Goal: Task Accomplishment & Management: Manage account settings

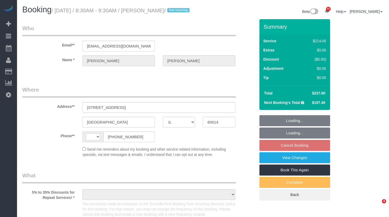
select select "IL"
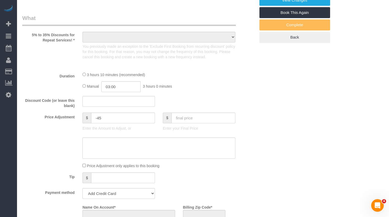
scroll to position [182, 0]
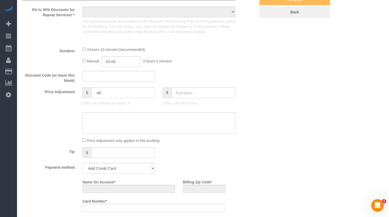
select select "object:793"
select select "string:fspay-5f182d03-466f-42fe-b688-c65ec231ece2"
select select "number:1"
select select "number:68"
select select "number:139"
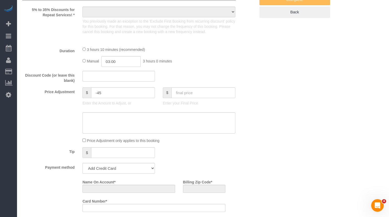
select select "number:106"
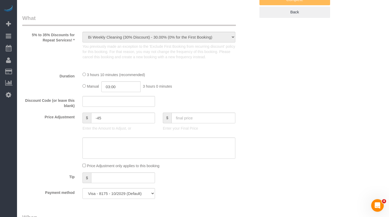
select select "object:1052"
select select "string:[GEOGRAPHIC_DATA]"
select select "512"
select select "5"
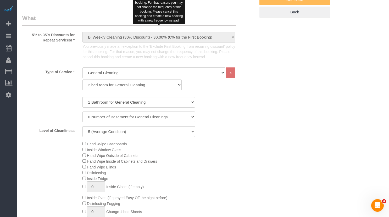
select select "5"
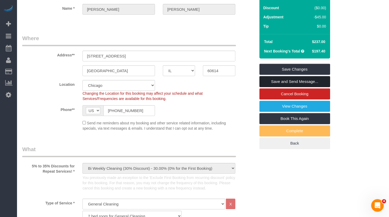
scroll to position [0, 0]
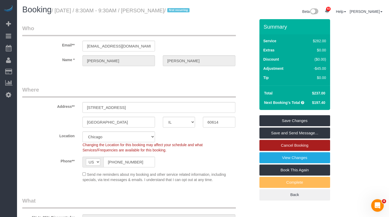
click at [322, 151] on link "Cancel Booking" at bounding box center [295, 145] width 71 height 11
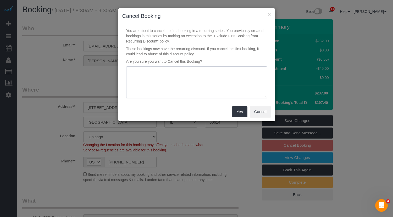
click at [203, 79] on textarea at bounding box center [196, 82] width 141 height 32
type textarea "MONTLY not BIWEEKLY"
click at [242, 109] on button "Yes" at bounding box center [239, 111] width 15 height 11
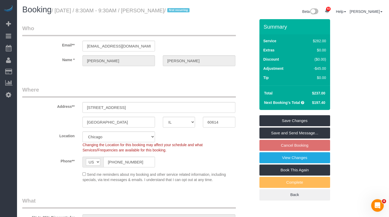
scroll to position [26, 0]
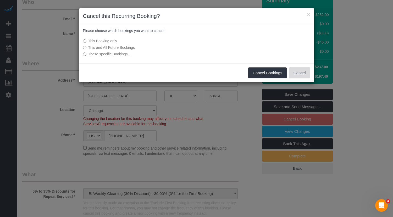
click at [294, 74] on button "Cancel" at bounding box center [299, 72] width 21 height 11
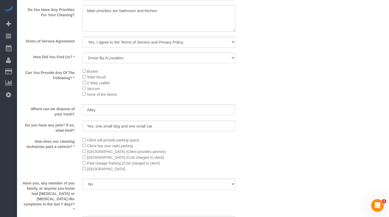
scroll to position [655, 0]
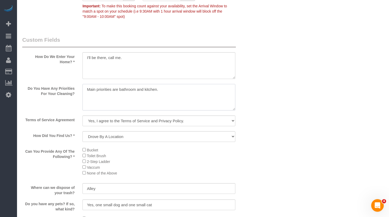
drag, startPoint x: 177, startPoint y: 95, endPoint x: 51, endPoint y: 90, distance: 125.6
click at [50, 91] on div "Do You Have Any Priorities For Your Cleaning?" at bounding box center [138, 98] width 241 height 28
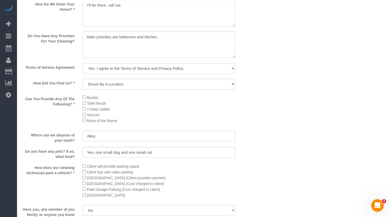
scroll to position [681, 0]
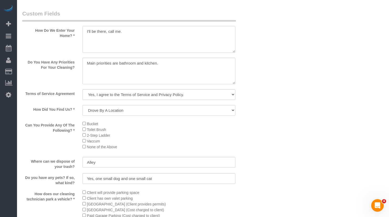
drag, startPoint x: 152, startPoint y: 47, endPoint x: 77, endPoint y: 38, distance: 75.2
click at [68, 38] on div "How Do We Enter Your Home? *" at bounding box center [138, 32] width 241 height 44
type textarea "I'll be there, call me."
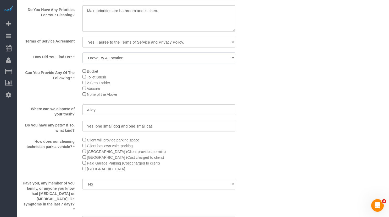
click at [164, 61] on select "Yelp Google Facebook Pinterest Alternative Social Media SMS Message Email Best …" at bounding box center [159, 57] width 153 height 11
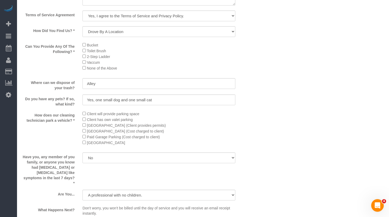
scroll to position [786, 0]
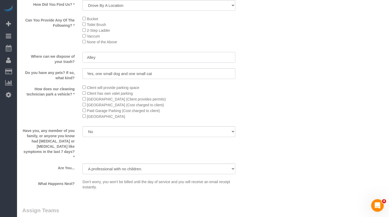
drag, startPoint x: 73, startPoint y: 60, endPoint x: 72, endPoint y: 57, distance: 3.2
click at [63, 59] on div "Where can we dispose of your trash? Alley" at bounding box center [138, 58] width 241 height 12
drag, startPoint x: 112, startPoint y: 79, endPoint x: 48, endPoint y: 77, distance: 63.7
click at [48, 77] on div "Do you have any pets? If so, what kind? Yes, one small dog and one small cat" at bounding box center [138, 74] width 241 height 12
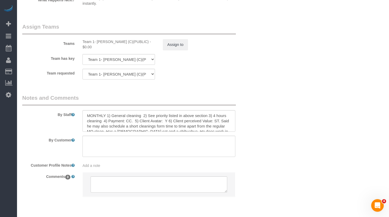
scroll to position [989, 0]
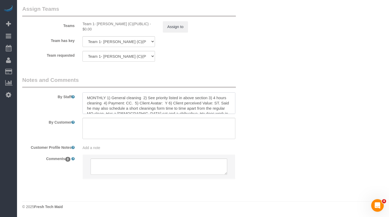
click at [172, 102] on textarea at bounding box center [159, 102] width 153 height 21
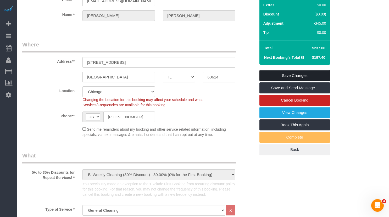
scroll to position [0, 0]
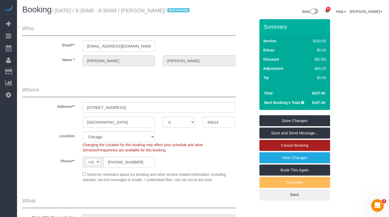
drag, startPoint x: 294, startPoint y: 152, endPoint x: 288, endPoint y: 151, distance: 6.5
click at [288, 151] on link "Cancel Booking" at bounding box center [295, 145] width 71 height 11
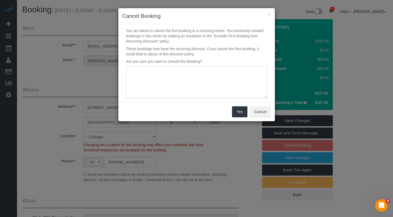
click at [174, 77] on textarea at bounding box center [196, 82] width 141 height 32
click at [176, 78] on textarea at bounding box center [196, 82] width 141 height 32
drag, startPoint x: 184, startPoint y: 76, endPoint x: 90, endPoint y: 73, distance: 93.3
click at [90, 73] on div "× Cancel Booking You are about to cancel the first booking in a recurring serie…" at bounding box center [196, 108] width 393 height 217
type textarea "Duplicate WO - Monthly not Bi-weekly"
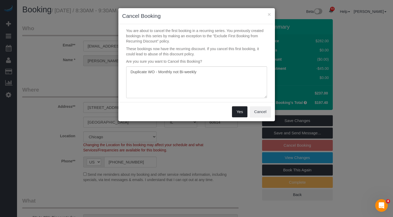
click at [243, 108] on button "Yes" at bounding box center [239, 111] width 15 height 11
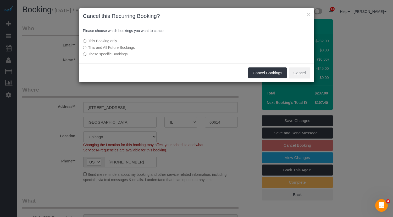
click at [121, 45] on label "This and All Future Bookings" at bounding box center [157, 47] width 149 height 5
click at [268, 68] on button "Cancel Bookings" at bounding box center [267, 72] width 39 height 11
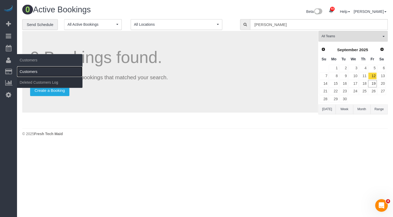
click at [33, 71] on link "Customers" at bounding box center [50, 71] width 66 height 10
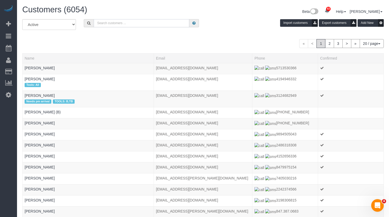
click at [133, 20] on input "text" at bounding box center [142, 23] width 96 height 8
type input "Vincent Buglio"
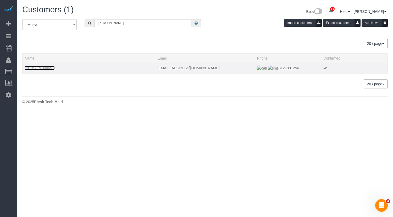
click at [40, 69] on link "Vincent Buglio" at bounding box center [40, 68] width 30 height 4
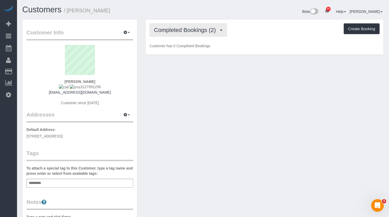
click at [196, 31] on span "Completed Bookings (2)" at bounding box center [186, 30] width 64 height 7
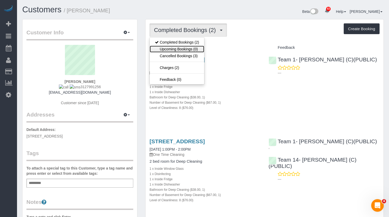
click at [191, 50] on link "Upcoming Bookings (0)" at bounding box center [177, 49] width 55 height 7
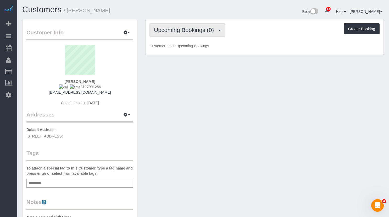
click at [181, 28] on span "Upcoming Bookings (0)" at bounding box center [185, 30] width 63 height 7
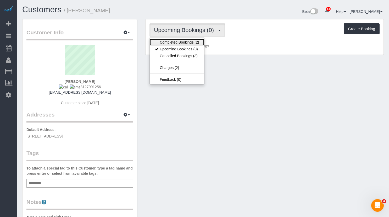
click at [188, 41] on link "Completed Bookings (2)" at bounding box center [177, 42] width 55 height 7
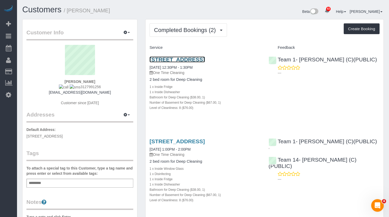
click at [181, 58] on link "2549 N Marshfield, Apt 1f, Chicago, IL 60614" at bounding box center [177, 59] width 55 height 6
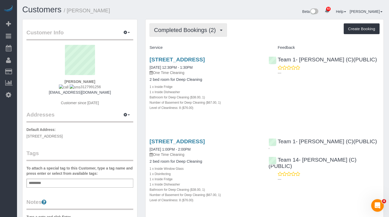
click at [196, 27] on span "Completed Bookings (2)" at bounding box center [186, 30] width 64 height 7
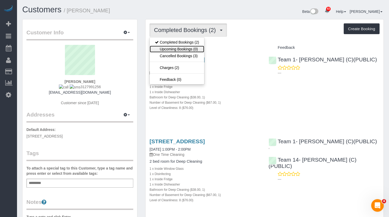
click at [195, 49] on link "Upcoming Bookings (0)" at bounding box center [177, 49] width 55 height 7
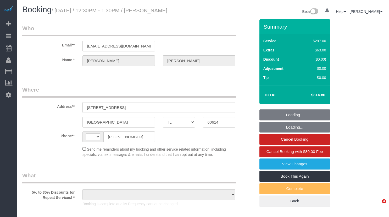
select select "IL"
select select "object:564"
select select "string:fspay-5f182d03-466f-42fe-b688-c65ec231ece2"
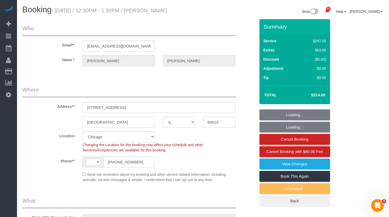
select select "string:[GEOGRAPHIC_DATA]"
select select "number:1"
select select "number:68"
select select "number:139"
select select "number:106"
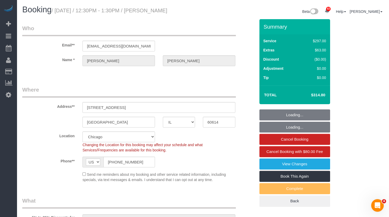
select select "object:1042"
select select "spot1"
select select "513"
select select "1"
select select "8"
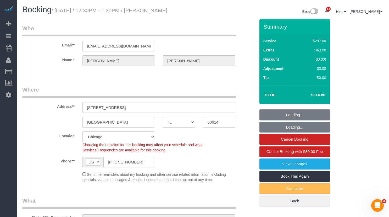
select select "1"
select select "8"
click at [292, 175] on link "Book This Again" at bounding box center [295, 176] width 71 height 11
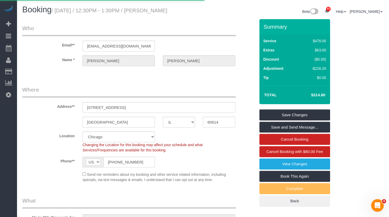
select select "IL"
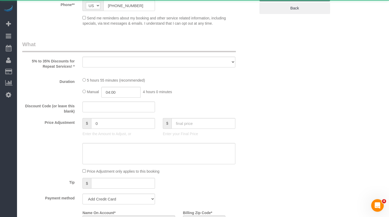
select select "string:fspay-5f182d03-466f-42fe-b688-c65ec231ece2"
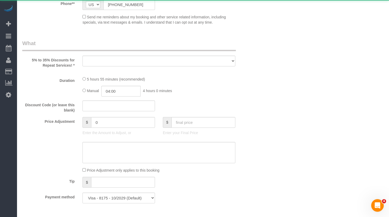
select select "object:1713"
select select "number:1"
select select "number:68"
select select "number:139"
select select "number:106"
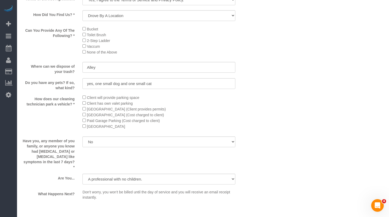
select select "513"
select select "1"
select select "8"
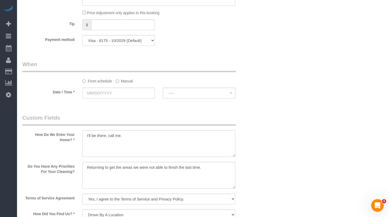
select select "object:2178"
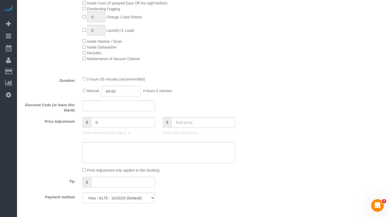
select select "1"
select select "8"
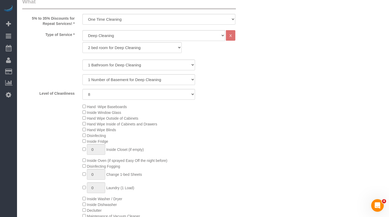
select select "object:2254"
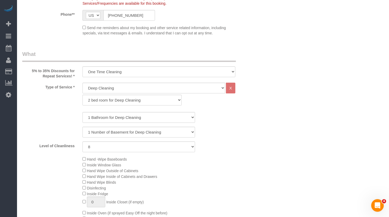
select select "1"
select select "8"
click at [143, 70] on select "One Time Cleaning Weekly Cleaning (35% Discount) - 35.00% (0% for the First Boo…" at bounding box center [159, 71] width 153 height 11
select select "object:2257"
click at [83, 66] on select "One Time Cleaning Weekly Cleaning (35% Discount) - 35.00% (0% for the First Boo…" at bounding box center [159, 71] width 153 height 11
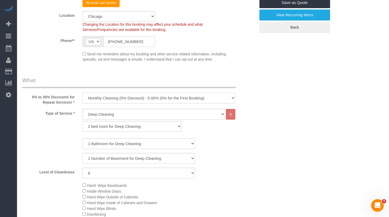
scroll to position [104, 0]
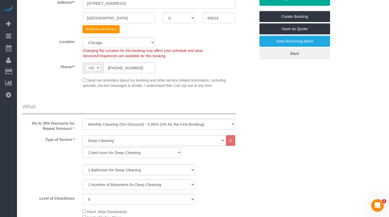
click at [127, 136] on select "General Cleaning Deep Cleaning Move-in / Move-out Cleaning COUNTS Cleaning" at bounding box center [154, 140] width 143 height 11
select select "512"
click at [83, 135] on select "General Cleaning Deep Cleaning Move-in / Move-out Cleaning COUNTS Cleaning" at bounding box center [154, 140] width 143 height 11
select select "286"
select select "8"
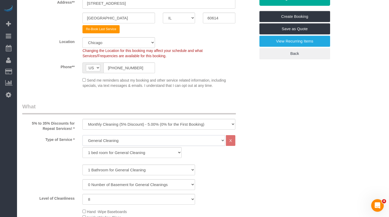
scroll to position [156, 0]
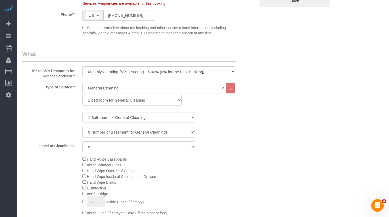
click at [131, 100] on select "1 bed room for General Cleaning 2 bed room for General Cleaning 3 bed room for …" at bounding box center [132, 100] width 99 height 11
click at [127, 102] on select "1 bed room for General Cleaning 2 bed room for General Cleaning 3 bed room for …" at bounding box center [132, 100] width 99 height 11
select select "287"
click at [83, 95] on select "1 bed room for General Cleaning 2 bed room for General Cleaning 3 bed room for …" at bounding box center [132, 100] width 99 height 11
click at [123, 148] on select "1 (Very Clean) 2 3 4 5 (Average Condition) 6 7 8 9 10 (Extremely Dirty)" at bounding box center [139, 146] width 113 height 11
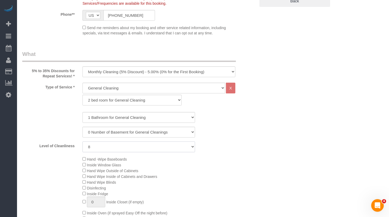
select select "5"
click at [83, 141] on select "1 (Very Clean) 2 3 4 5 (Average Condition) 6 7 8 9 10 (Extremely Dirty)" at bounding box center [139, 146] width 113 height 11
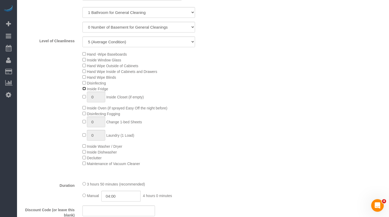
scroll to position [340, 0]
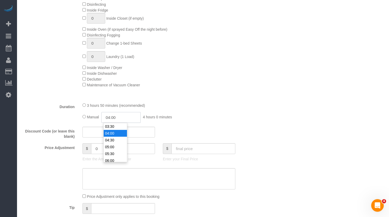
drag, startPoint x: 129, startPoint y: 119, endPoint x: 86, endPoint y: 118, distance: 43.0
click at [98, 118] on div "Manual 04:00 4 hours 0 minutes" at bounding box center [159, 117] width 153 height 11
type input "03:00"
click at [115, 134] on li "03:00" at bounding box center [115, 133] width 23 height 7
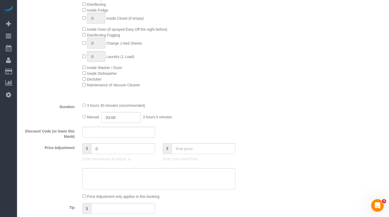
click at [229, 119] on div "Manual 03:00 3 hours 0 minutes" at bounding box center [159, 117] width 153 height 11
click at [110, 130] on input "text" at bounding box center [119, 132] width 73 height 11
click at [111, 149] on input "0" at bounding box center [123, 148] width 64 height 11
click at [217, 154] on div at bounding box center [199, 154] width 73 height 1
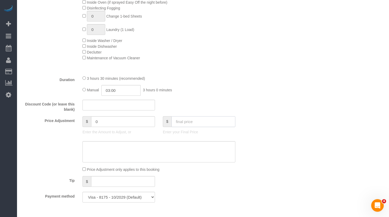
click at [196, 123] on input "text" at bounding box center [204, 121] width 64 height 11
paste input "12344.56"
type input "297"
click at [233, 95] on div "Manual 03:00 3 hours 0 minutes" at bounding box center [159, 90] width 153 height 11
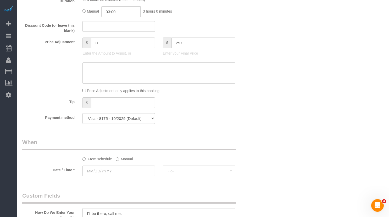
scroll to position [472, 0]
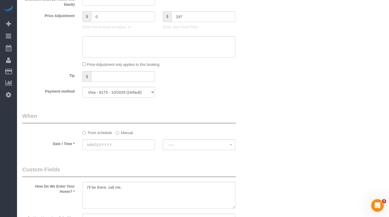
type input "-8"
click at [141, 48] on textarea at bounding box center [159, 46] width 153 height 21
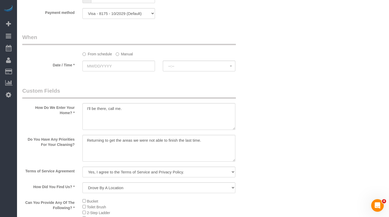
scroll to position [577, 0]
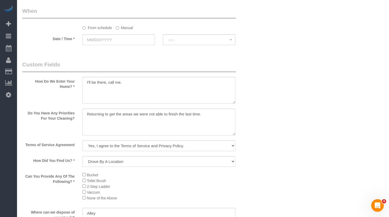
type textarea "Client wanted to opt for partial cleaning of 3 hours, $297 total."
click at [126, 29] on label "Manual" at bounding box center [124, 26] width 17 height 7
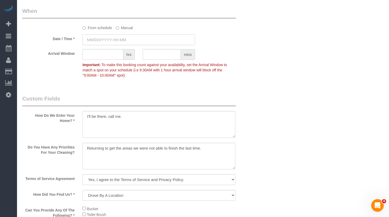
click at [117, 42] on input "text" at bounding box center [139, 39] width 113 height 11
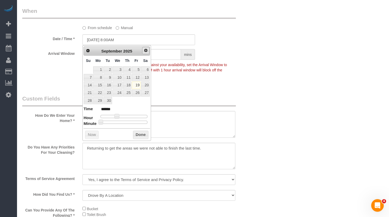
click at [146, 52] on span "Next" at bounding box center [146, 50] width 4 height 4
click at [129, 77] on link "9" at bounding box center [127, 77] width 9 height 7
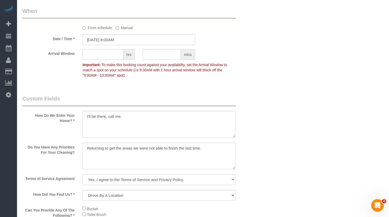
click at [111, 53] on input "text" at bounding box center [103, 54] width 41 height 11
click at [115, 40] on input "10/09/2025 8:00AM" at bounding box center [139, 39] width 113 height 11
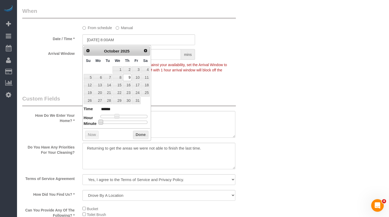
type input "10/09/2025 8:05AM"
type input "******"
type input "10/09/2025 8:10AM"
type input "******"
type input "10/09/2025 8:15AM"
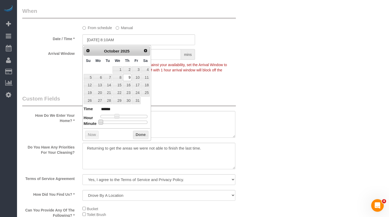
type input "******"
type input "10/09/2025 8:20AM"
type input "******"
type input "10/09/2025 8:25AM"
type input "******"
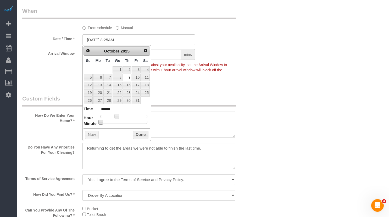
type input "10/09/2025 8:30AM"
type input "******"
drag, startPoint x: 100, startPoint y: 122, endPoint x: 127, endPoint y: 125, distance: 27.7
click at [127, 125] on div "Prev Next October 2025 Su Mo Tu We Th Fr Sa 1 2 3 4 5 6 7 8 9 10 11 12 13 14 15…" at bounding box center [117, 92] width 69 height 95
click at [225, 79] on div "Arrival Window hrs mins Important: To make this booking count against your avai…" at bounding box center [138, 64] width 241 height 31
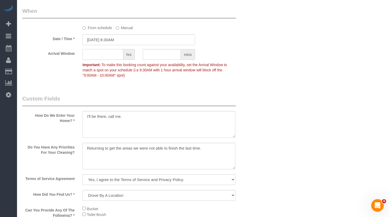
click at [99, 55] on input "text" at bounding box center [103, 54] width 41 height 11
type input "1"
drag, startPoint x: 295, startPoint y: 74, endPoint x: 283, endPoint y: 75, distance: 11.8
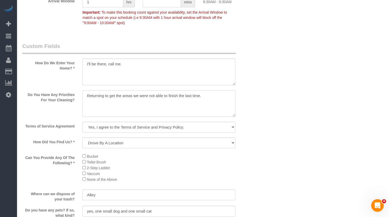
drag, startPoint x: 215, startPoint y: 96, endPoint x: 66, endPoint y: 96, distance: 149.1
click at [59, 96] on div "Do You Have Any Priorities For Your Cleaning?" at bounding box center [138, 104] width 241 height 28
paste textarea "Main priorities are bathroom and kitchen"
type textarea "Main priorities are bathroom and kitchen."
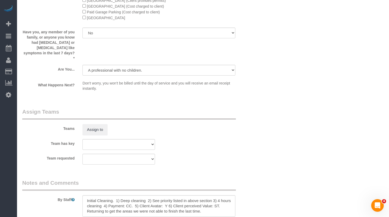
scroll to position [917, 0]
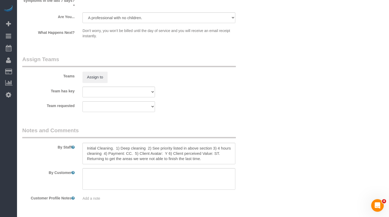
click at [82, 72] on div "Assign to" at bounding box center [119, 77] width 80 height 11
click at [102, 73] on button "Assign to" at bounding box center [95, 77] width 25 height 11
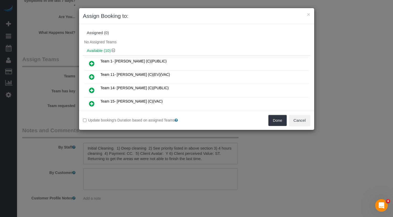
click at [91, 64] on icon at bounding box center [92, 63] width 6 height 6
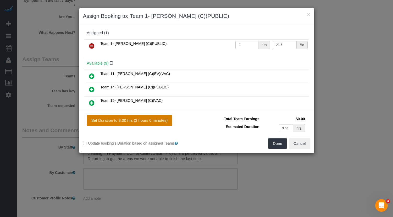
click at [156, 121] on button "Set Duration to 3.00 hrs (3 hours 0 minutes)" at bounding box center [129, 120] width 85 height 11
type input "3.00"
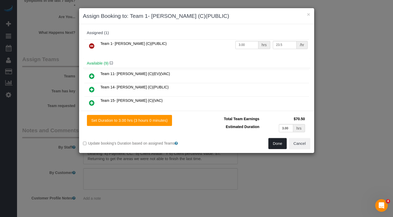
click at [275, 140] on button "Done" at bounding box center [278, 143] width 18 height 11
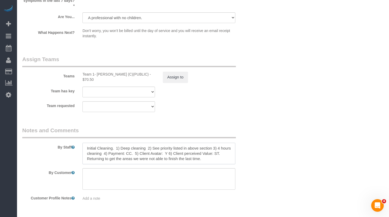
click at [149, 147] on textarea at bounding box center [159, 153] width 153 height 21
paste textarea "MONTHLY 1) General cleaning 2) See priority listed in above section 3) 4 hours …"
type textarea "MONTHLY 1) General cleaning 2) See priority listed in above section 3) 4 hours …"
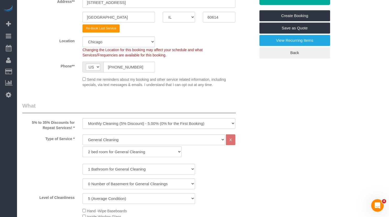
scroll to position [0, 0]
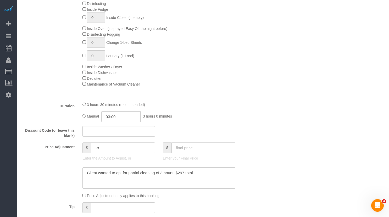
scroll to position [315, 0]
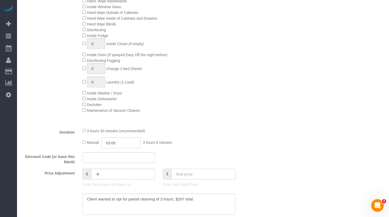
click at [187, 176] on input "text" at bounding box center [204, 174] width 64 height 11
type input "297"
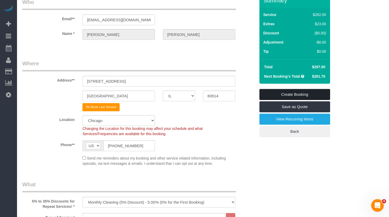
scroll to position [0, 0]
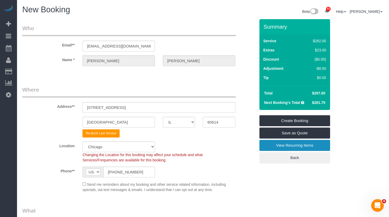
click at [298, 144] on link "View Recurring Items" at bounding box center [295, 145] width 71 height 11
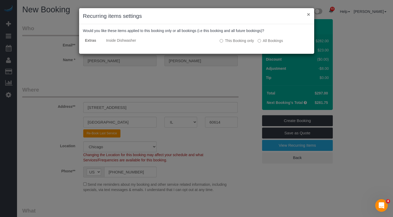
click at [308, 14] on button "×" at bounding box center [308, 15] width 3 height 6
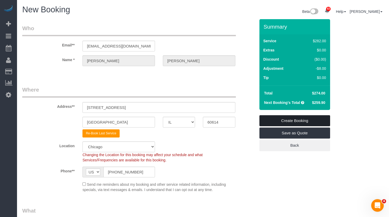
click at [314, 120] on link "Create Booking" at bounding box center [295, 120] width 71 height 11
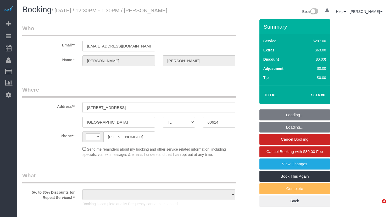
select select "IL"
select select "string:[GEOGRAPHIC_DATA]"
select select "object:564"
select select "513"
select select "string:fspay-5f182d03-466f-42fe-b688-c65ec231ece2"
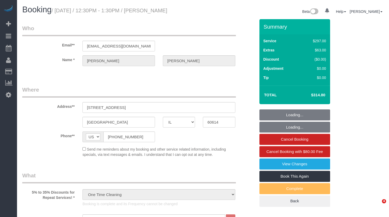
select select "object:1287"
select select "number:1"
select select "number:68"
select select "number:139"
select select "number:106"
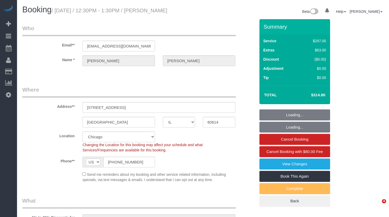
select select "spot1"
select select "1"
select select "8"
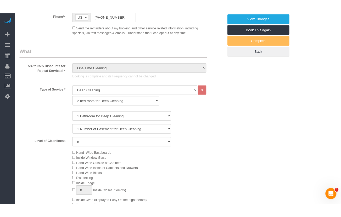
scroll to position [164, 0]
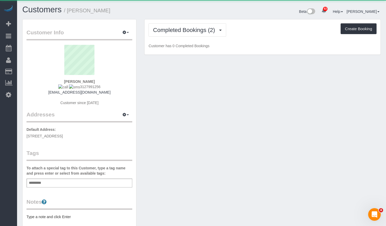
click at [174, 22] on div "Completed Bookings (2) Completed Bookings (2) Upcoming Bookings (13) Cancelled …" at bounding box center [262, 36] width 236 height 35
click at [176, 32] on span "Completed Bookings (2)" at bounding box center [185, 30] width 64 height 7
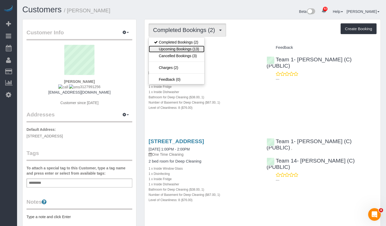
click at [184, 49] on link "Upcoming Bookings (13)" at bounding box center [176, 49] width 55 height 7
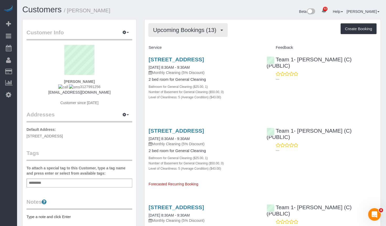
click at [190, 31] on span "Upcoming Bookings (13)" at bounding box center [186, 30] width 66 height 7
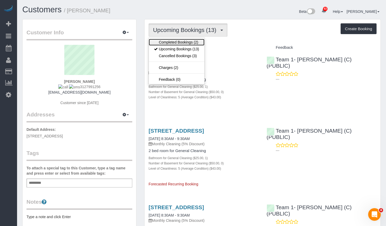
click at [191, 42] on link "Completed Bookings (2)" at bounding box center [176, 42] width 55 height 7
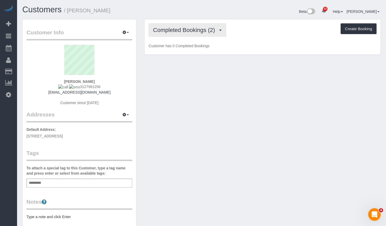
click at [191, 28] on span "Completed Bookings (2)" at bounding box center [185, 30] width 64 height 7
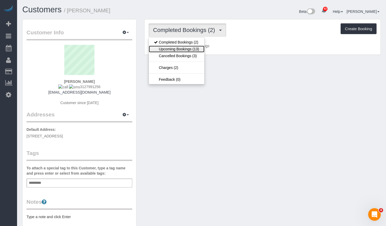
click at [190, 47] on link "Upcoming Bookings (13)" at bounding box center [176, 49] width 55 height 7
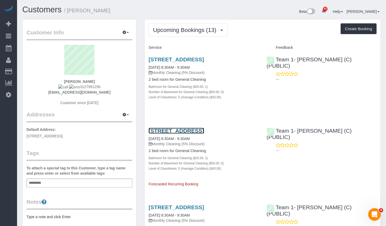
drag, startPoint x: 187, startPoint y: 133, endPoint x: 183, endPoint y: 137, distance: 5.8
drag, startPoint x: 183, startPoint y: 137, endPoint x: 188, endPoint y: 137, distance: 5.0
click at [188, 134] on link "2549 N Marshfield, Apt 1f, Chicago, IL 60614" at bounding box center [175, 131] width 55 height 6
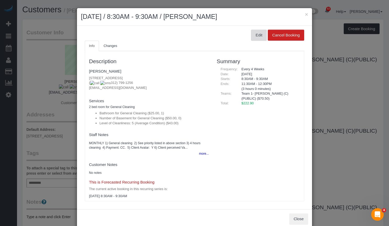
click at [252, 36] on button "Edit" at bounding box center [259, 35] width 16 height 11
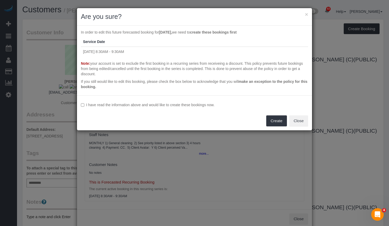
click at [90, 104] on label "I have read the information above and would like to create these bookings now." at bounding box center [194, 104] width 227 height 5
click at [273, 122] on button "Create" at bounding box center [277, 120] width 21 height 11
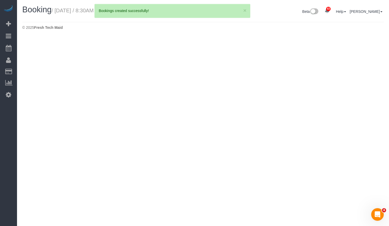
select select "IL"
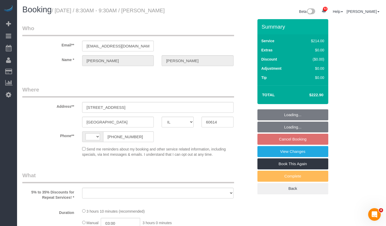
select select "string:US"
select select "object:2306"
select select "string:fspay-5f182d03-466f-42fe-b688-c65ec231ece2"
select select "512"
select select "5"
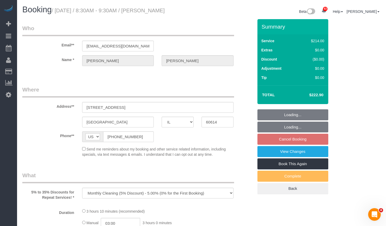
select select "number:1"
select select "number:68"
select select "number:139"
select select "number:106"
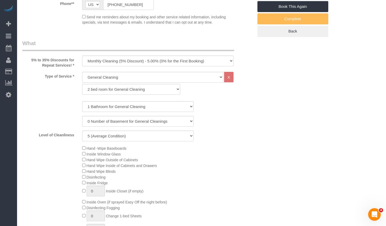
select select "object:3036"
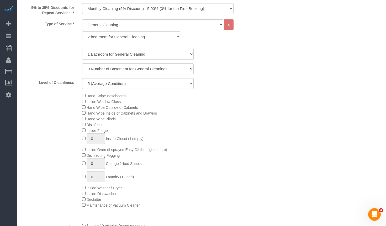
select select "5"
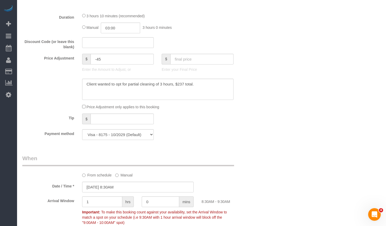
scroll to position [446, 0]
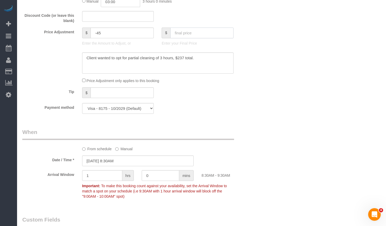
click at [201, 32] on input "text" at bounding box center [201, 33] width 63 height 11
click at [177, 56] on textarea at bounding box center [157, 62] width 151 height 21
click at [187, 33] on input "text" at bounding box center [201, 33] width 63 height 11
paste input "237"
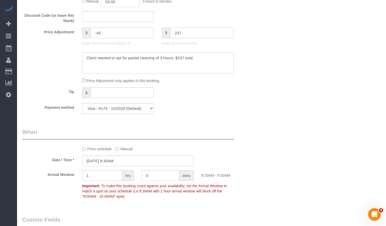
type input "237"
click at [268, 61] on div "Who Email** [EMAIL_ADDRESS][DOMAIN_NAME] Name * [PERSON_NAME][GEOGRAPHIC_DATA] …" at bounding box center [201, 142] width 358 height 1137
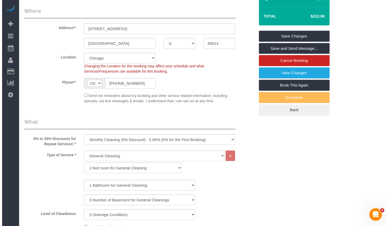
scroll to position [0, 0]
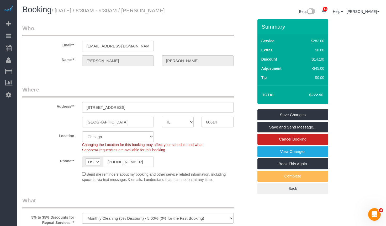
type input "-30.9"
click at [301, 116] on link "Save Changes" at bounding box center [292, 114] width 71 height 11
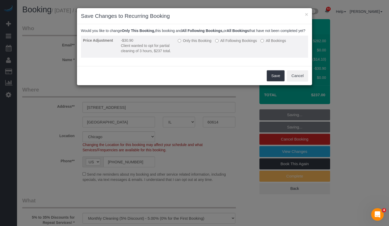
click at [242, 43] on label "All Following Bookings" at bounding box center [236, 40] width 42 height 5
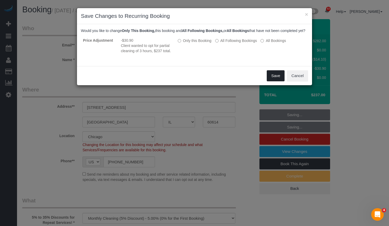
click at [277, 79] on button "Save" at bounding box center [276, 75] width 18 height 11
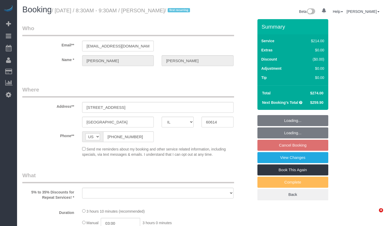
select select "IL"
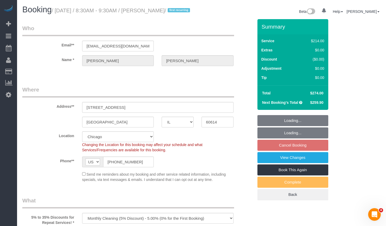
select select "object:816"
select select "string:fspay-5f182d03-466f-42fe-b688-c65ec231ece2"
select select "number:1"
select select "number:68"
select select "number:139"
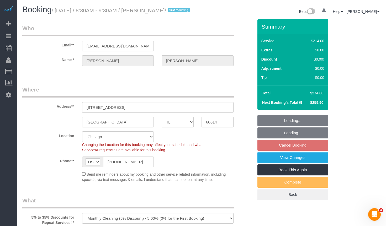
select select "number:106"
select select "512"
select select "5"
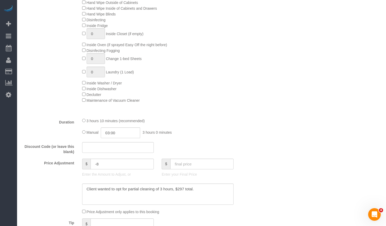
scroll to position [341, 0]
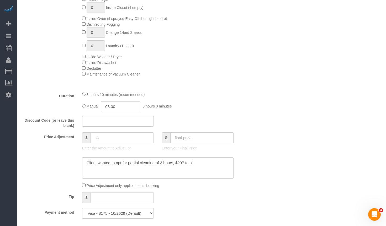
select select "5"
drag, startPoint x: 180, startPoint y: 169, endPoint x: 204, endPoint y: 187, distance: 30.5
click at [175, 169] on textarea at bounding box center [157, 167] width 151 height 21
paste textarea "3"
type textarea "Client wanted to opt for partial cleaning of 3 hours, $237 total."
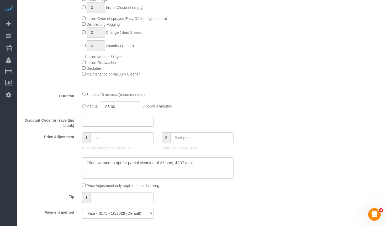
click at [199, 143] on input "text" at bounding box center [201, 137] width 63 height 11
paste input "237"
type input "237"
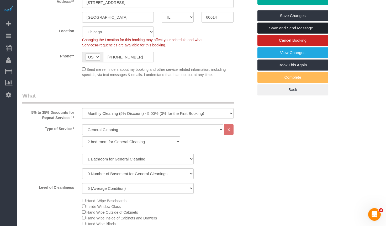
scroll to position [0, 0]
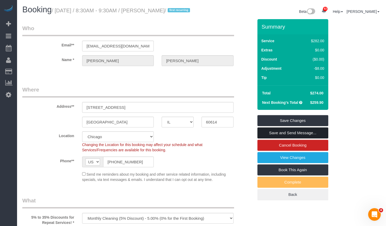
type input "-45"
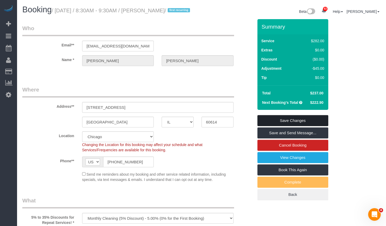
click at [301, 126] on link "Save Changes" at bounding box center [292, 120] width 71 height 11
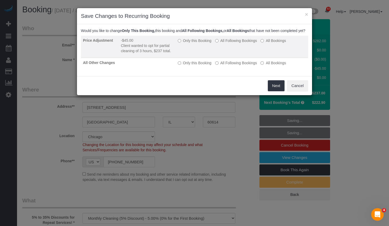
click at [230, 48] on td "Only this Booking All Following Bookings All Bookings" at bounding box center [242, 47] width 133 height 22
click at [226, 43] on label "All Following Bookings" at bounding box center [236, 40] width 42 height 5
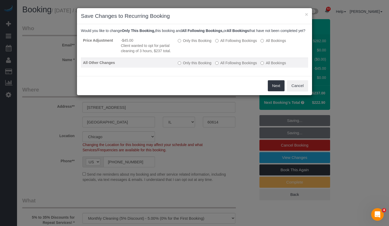
click at [228, 66] on label "All Following Bookings" at bounding box center [236, 62] width 42 height 5
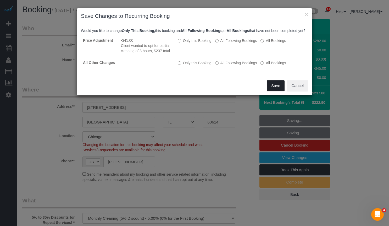
click at [273, 91] on button "Save" at bounding box center [276, 85] width 18 height 11
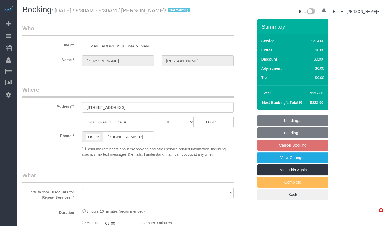
select select "IL"
select select "number:1"
select select "number:68"
select select "number:139"
select select "number:106"
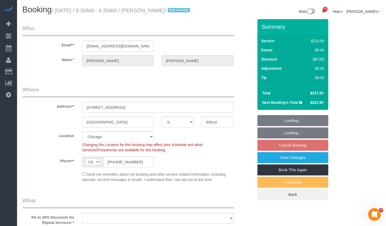
select select "object:1035"
select select "512"
select select "5"
select select "object:1292"
select select "5"
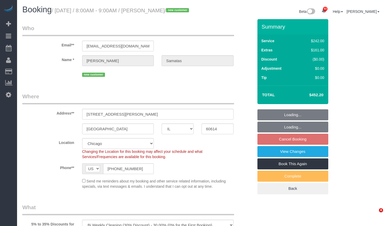
select select "IL"
select select "number:1"
select select "number:58"
select select "number:139"
select select "number:104"
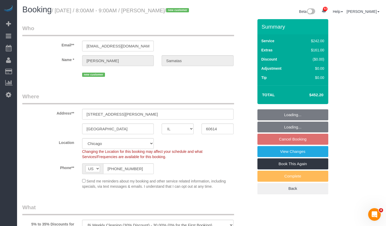
select select "object:2392"
select select "512"
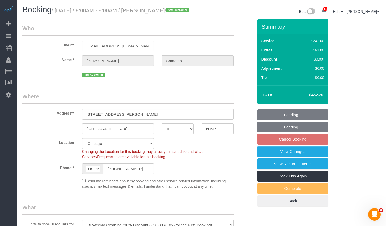
select select "spot6"
select select "6"
select select "1"
select select "5"
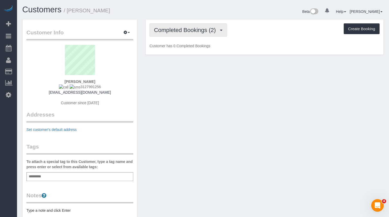
click at [212, 31] on span "Completed Bookings (2)" at bounding box center [186, 30] width 64 height 7
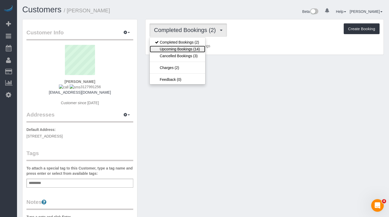
click at [197, 48] on link "Upcoming Bookings (14)" at bounding box center [177, 49] width 55 height 7
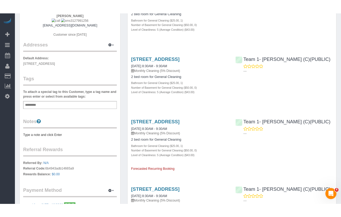
scroll to position [105, 0]
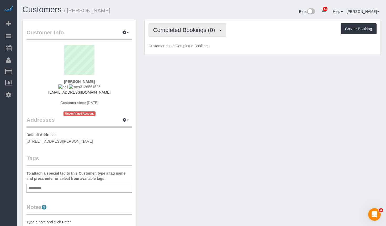
click at [176, 31] on span "Completed Bookings (0)" at bounding box center [185, 30] width 64 height 7
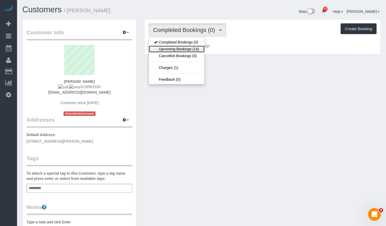
click at [191, 47] on link "Upcoming Bookings (14)" at bounding box center [176, 49] width 55 height 7
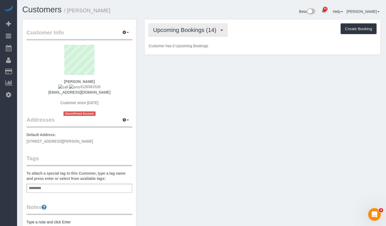
click at [186, 27] on span "Upcoming Bookings (14)" at bounding box center [186, 30] width 66 height 7
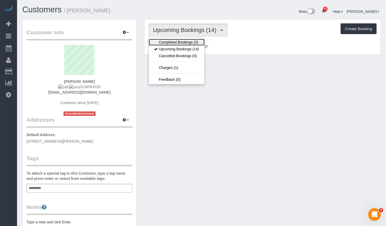
click at [186, 41] on link "Completed Bookings (0)" at bounding box center [176, 42] width 55 height 7
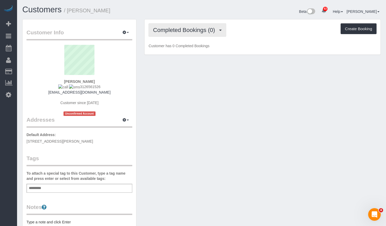
click at [192, 34] on button "Completed Bookings (0)" at bounding box center [187, 29] width 78 height 13
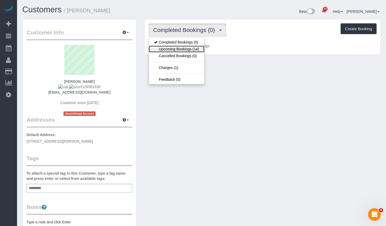
click at [194, 47] on link "Upcoming Bookings (14)" at bounding box center [176, 49] width 55 height 7
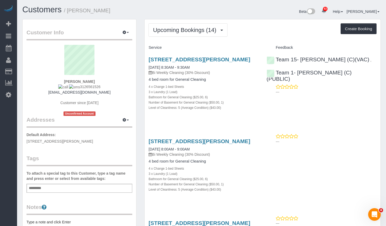
drag, startPoint x: 116, startPoint y: 10, endPoint x: 72, endPoint y: 12, distance: 43.3
click at [72, 12] on h1 "Customers / Christina Samatas" at bounding box center [109, 9] width 175 height 9
click at [82, 12] on small "/ Christina Samatas" at bounding box center [87, 11] width 46 height 6
drag, startPoint x: 88, startPoint y: 11, endPoint x: 69, endPoint y: 11, distance: 18.3
click at [69, 11] on small "/ Christina Samatas" at bounding box center [87, 11] width 46 height 6
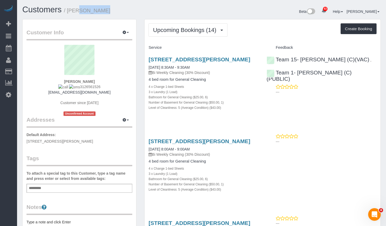
copy small "[PERSON_NAME]"
drag, startPoint x: 283, startPoint y: 25, endPoint x: 255, endPoint y: 76, distance: 58.8
click at [283, 25] on div "Upcoming Bookings (14) Completed Bookings (0) Upcoming Bookings (14) Cancelled …" at bounding box center [262, 29] width 228 height 13
drag, startPoint x: 254, startPoint y: 56, endPoint x: 213, endPoint y: 55, distance: 41.4
click at [148, 61] on div "2127 N Clifton Ave, Chicago, IL 60614 09/18/2025 8:30AM - 9:30AM Bi Weekly Clea…" at bounding box center [203, 86] width 118 height 69
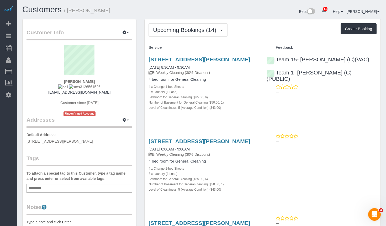
copy link "2127 N Clifton Ave, Chicago, IL 60614"
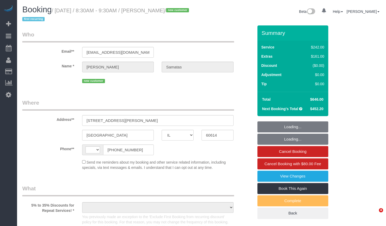
select select "IL"
select select "string:[GEOGRAPHIC_DATA]"
select select "string:fspay-c4a8f186-f0db-4e19-9b7b-a9835a4a61b1"
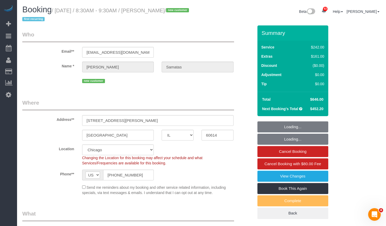
select select "512"
select select "6"
select select "1"
select select "5"
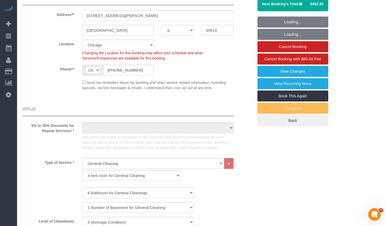
scroll to position [131, 0]
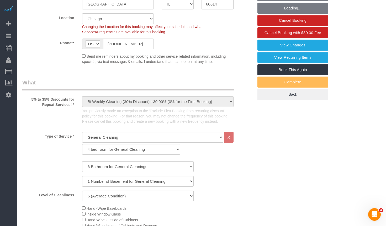
select select "object:1377"
select select "number:1"
select select "number:58"
select select "number:139"
select select "number:104"
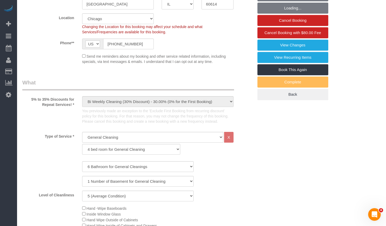
select select "6"
select select "1"
select select "5"
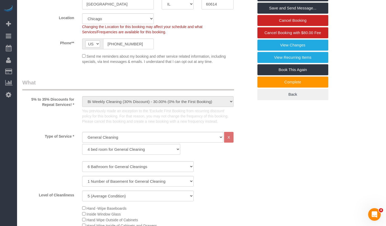
drag, startPoint x: 265, startPoint y: 121, endPoint x: 256, endPoint y: 112, distance: 12.6
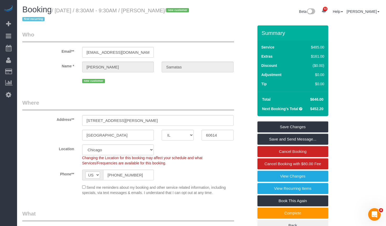
click at [66, 56] on div "Email** [EMAIL_ADDRESS][DOMAIN_NAME]" at bounding box center [137, 44] width 239 height 27
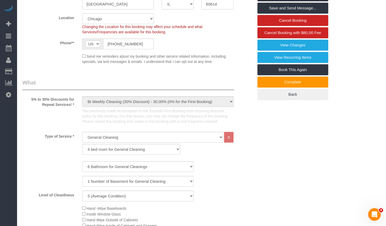
scroll to position [26, 0]
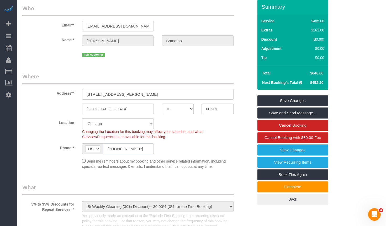
drag, startPoint x: 137, startPoint y: 148, endPoint x: 93, endPoint y: 143, distance: 43.5
click at [86, 144] on div "AF AL DZ AD AO AI AQ AG AR AM AW AU AT AZ BS BH BD BB BY BE BZ BJ BM BT BO BA B…" at bounding box center [118, 148] width 72 height 11
